Goal: Task Accomplishment & Management: Manage account settings

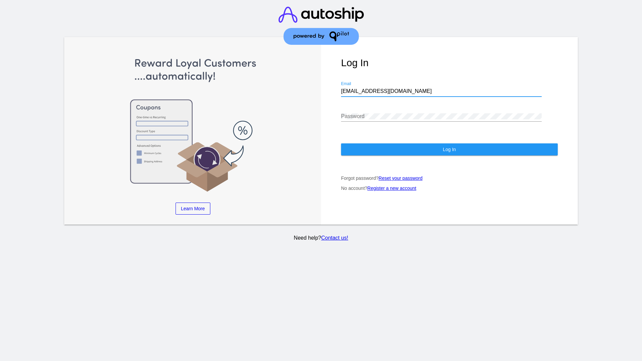
type input "[EMAIL_ADDRESS][DOMAIN_NAME]"
click at [449, 149] on span "Log In" at bounding box center [449, 149] width 13 height 5
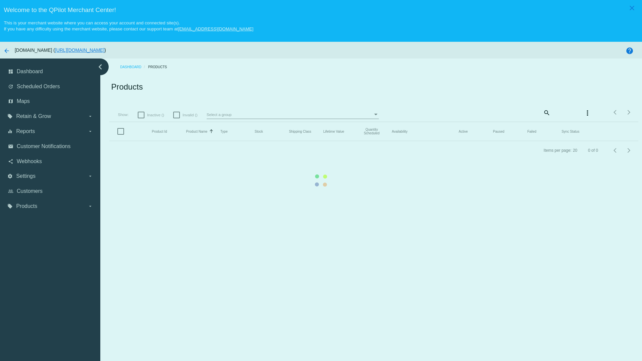
click at [542, 112] on mat-icon "search" at bounding box center [546, 112] width 8 height 10
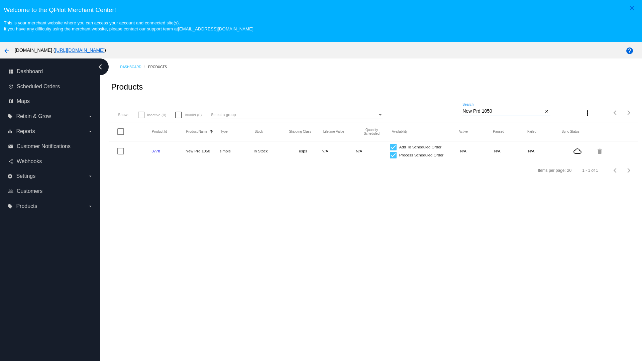
click at [155, 151] on link "3778" at bounding box center [155, 151] width 9 height 4
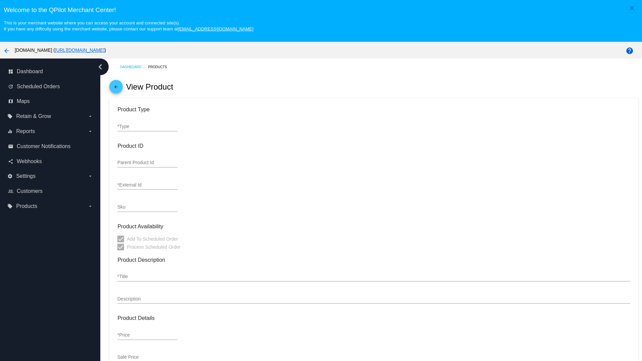
type input "simple"
type input "3778"
type input "new prd for testing"
type input "New Prd 1050"
type input "11"
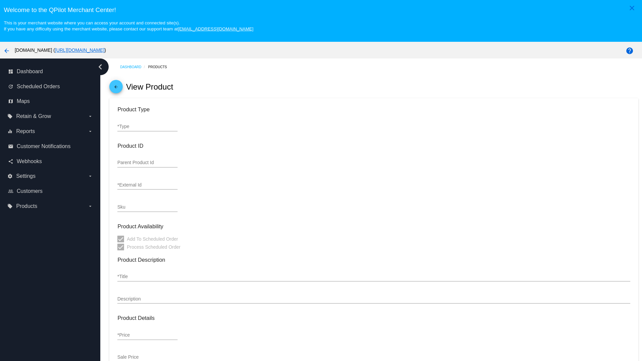
type input "9"
type input "2"
type input "10"
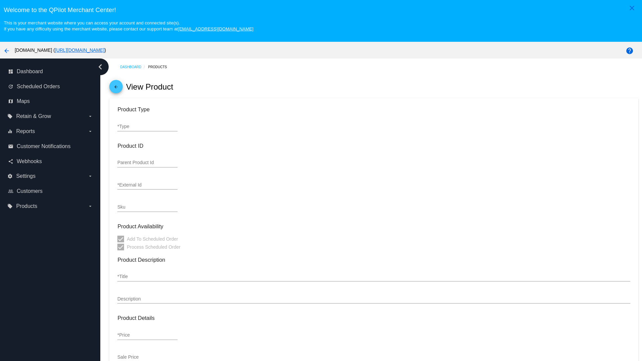
type input "usps"
type input "reduced-rate"
type input "In Stock"
click at [116, 88] on mat-icon "arrow_back" at bounding box center [116, 89] width 8 height 8
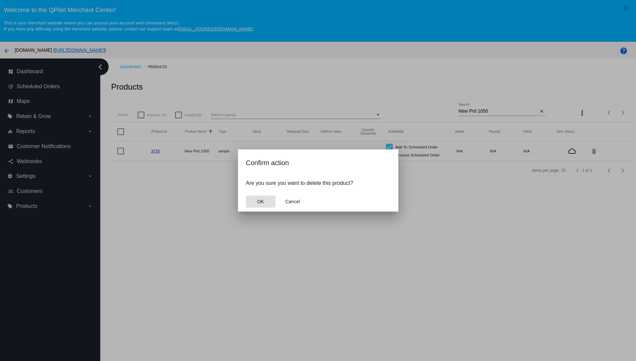
click at [260, 202] on span "OK" at bounding box center [260, 201] width 7 height 5
